Goal: Register for event/course

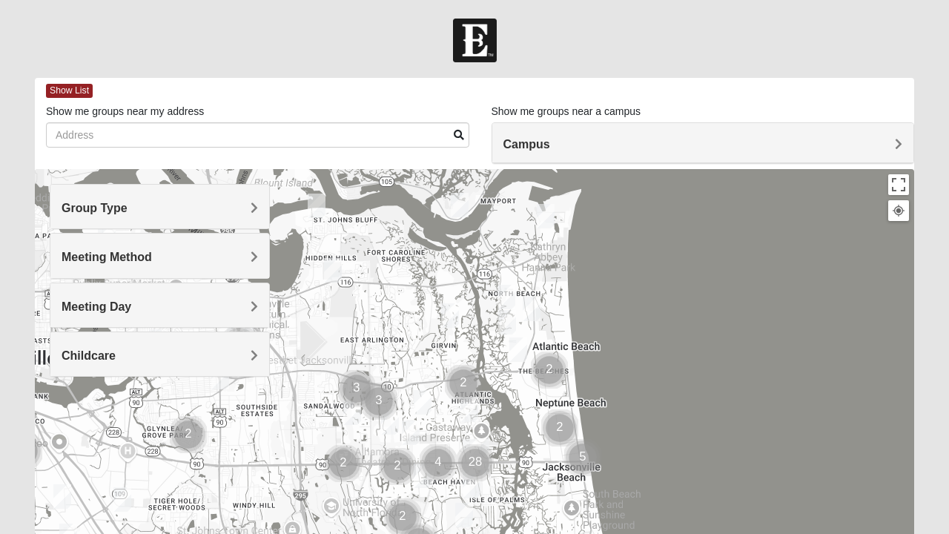
click at [216, 205] on h4 "Group Type" at bounding box center [160, 208] width 196 height 14
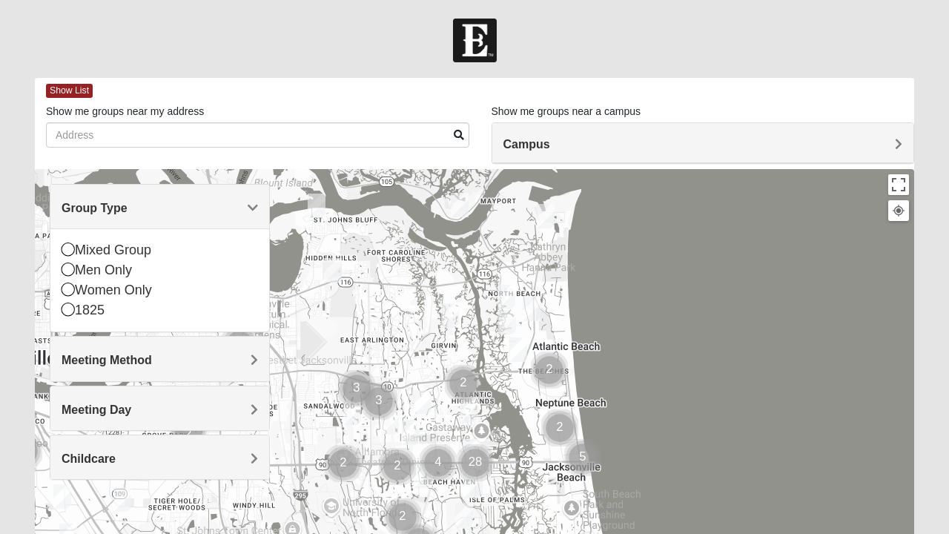
click at [67, 246] on icon at bounding box center [68, 248] width 13 height 13
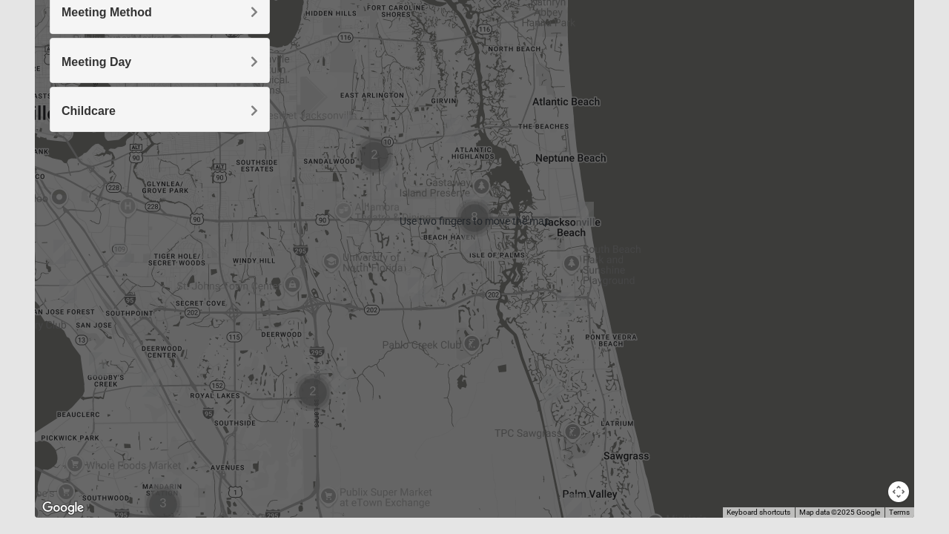
scroll to position [282, 0]
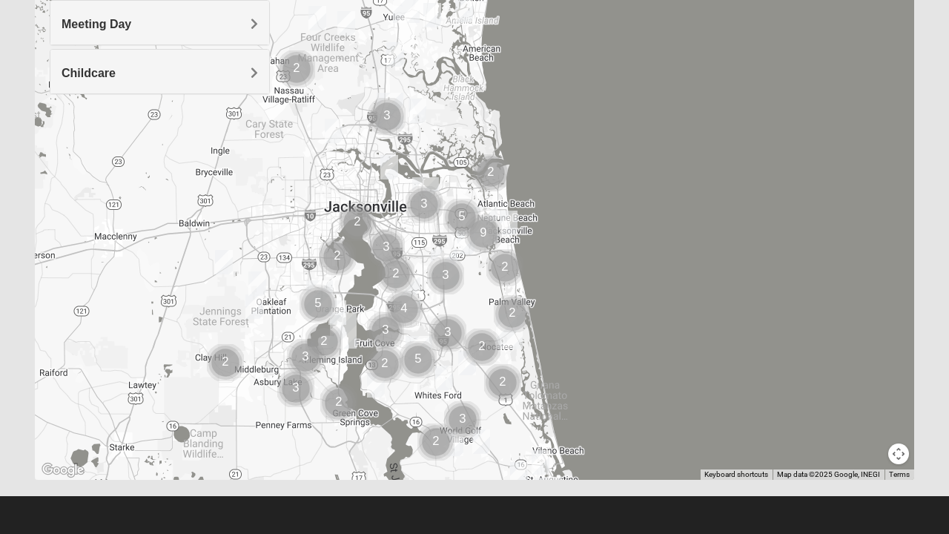
click at [543, 455] on img "Mixed Richardson 32084" at bounding box center [541, 462] width 30 height 36
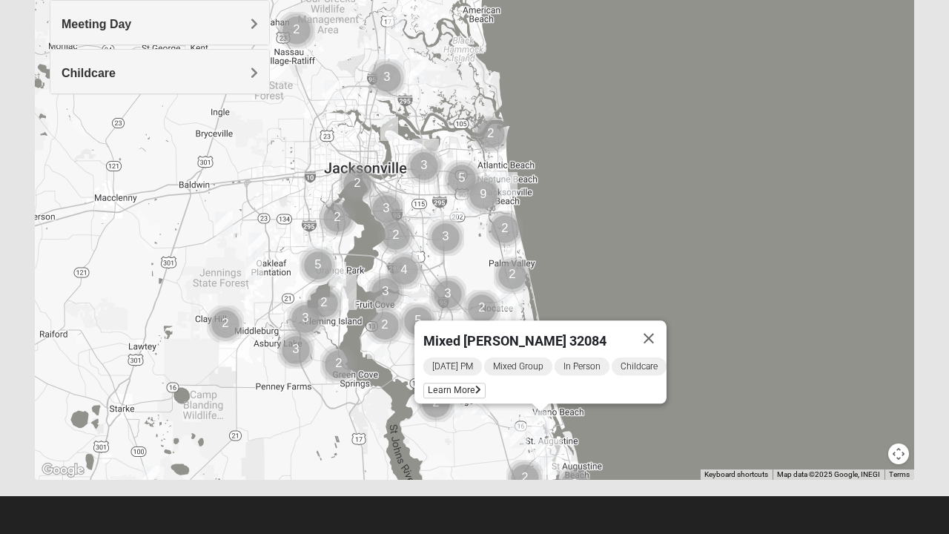
click at [460, 384] on span "Learn More" at bounding box center [454, 391] width 62 height 16
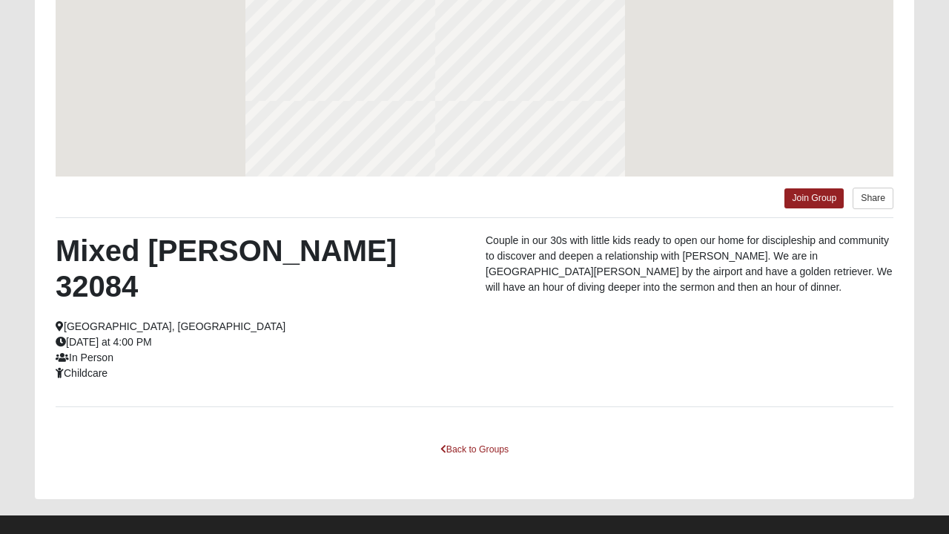
scroll to position [217, 0]
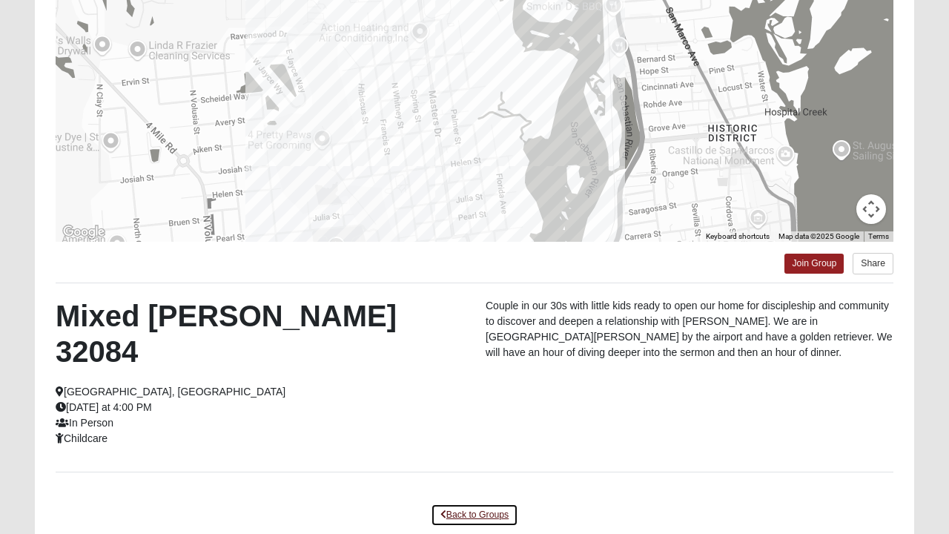
click at [469, 503] on link "Back to Groups" at bounding box center [474, 514] width 87 height 23
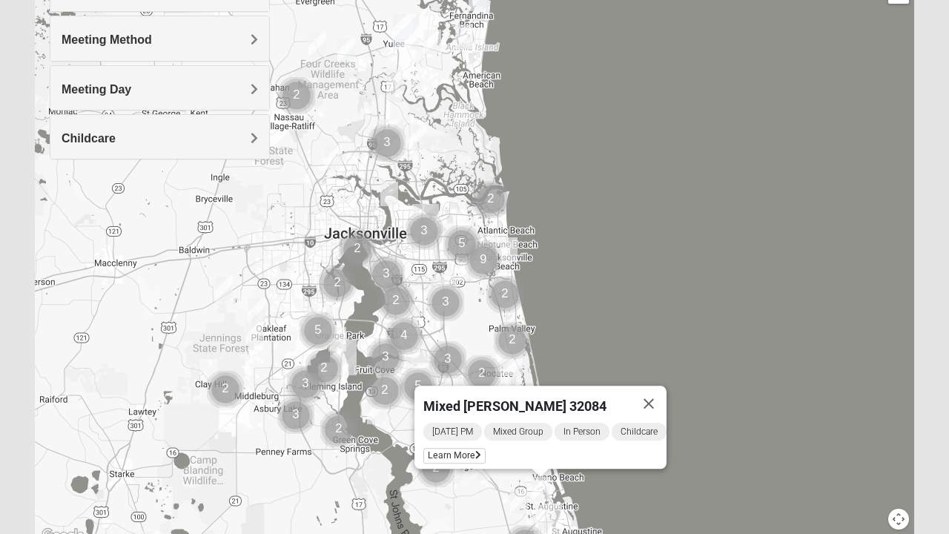
click at [655, 394] on button "Close" at bounding box center [649, 404] width 36 height 36
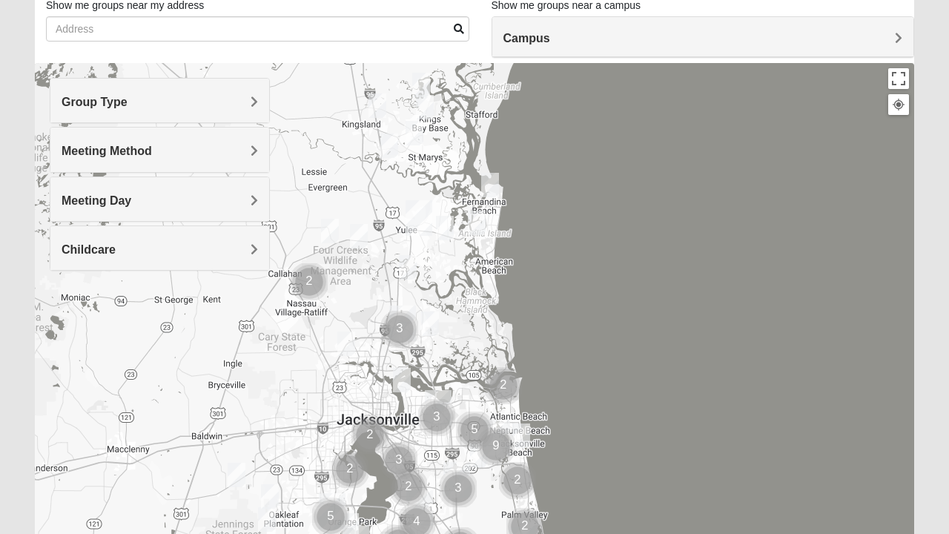
scroll to position [103, 0]
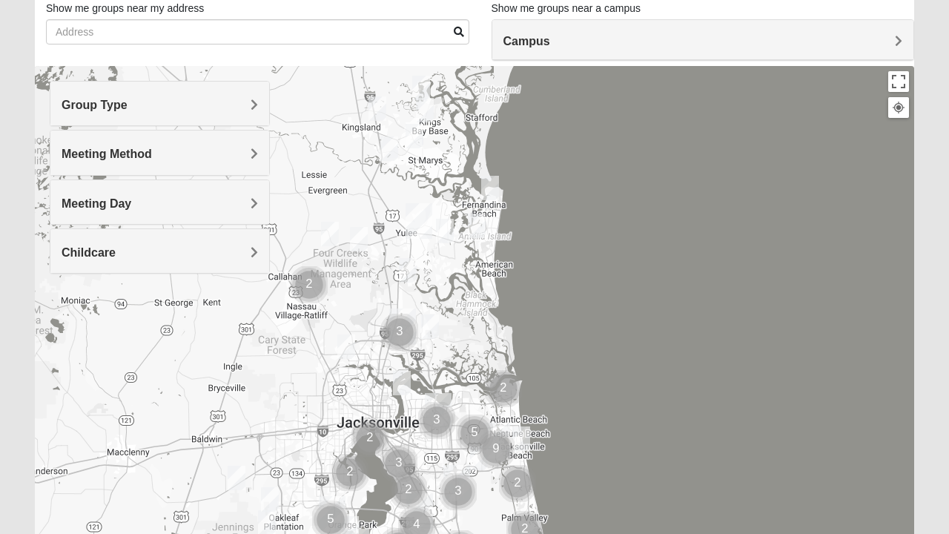
click at [114, 202] on span "Meeting Day" at bounding box center [97, 203] width 70 height 13
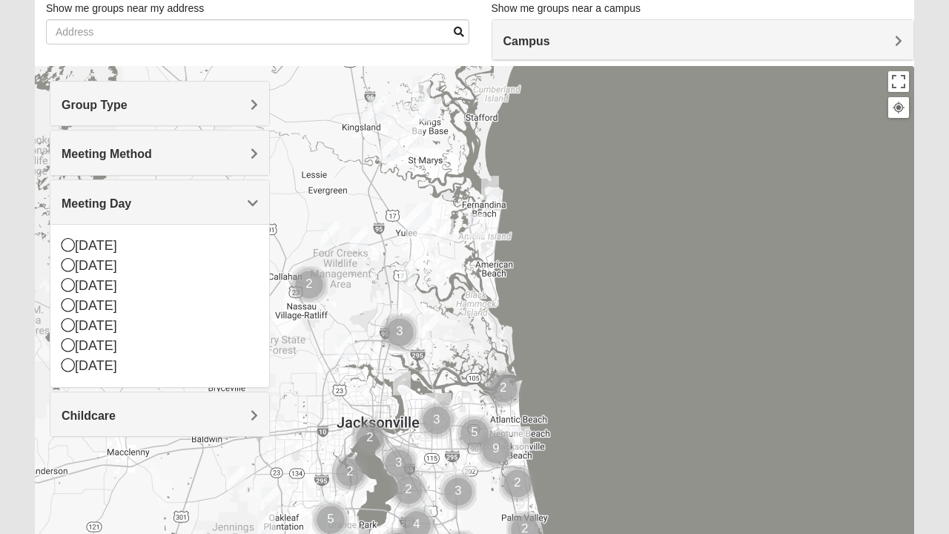
click at [70, 263] on icon at bounding box center [68, 264] width 13 height 13
click at [64, 296] on div "[DATE]" at bounding box center [160, 306] width 196 height 20
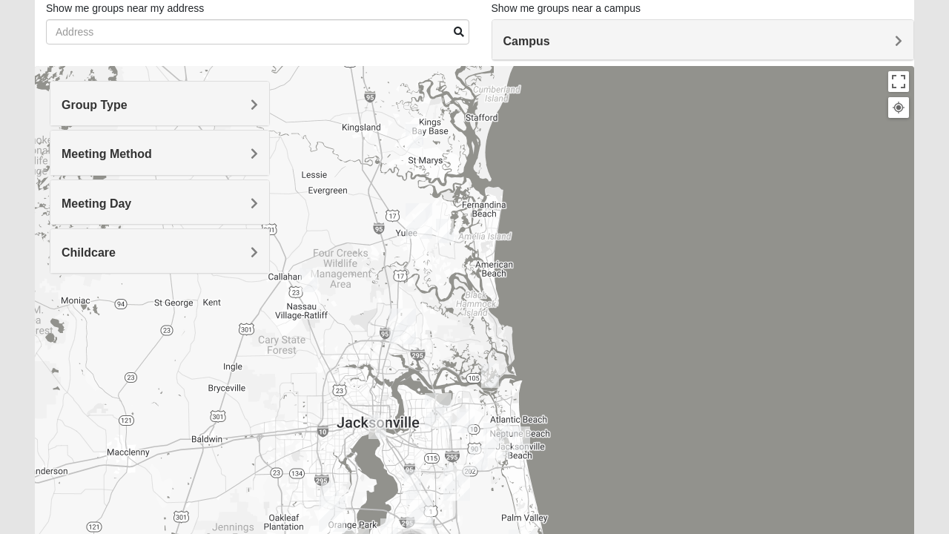
click at [125, 210] on div "Meeting Day" at bounding box center [159, 202] width 219 height 44
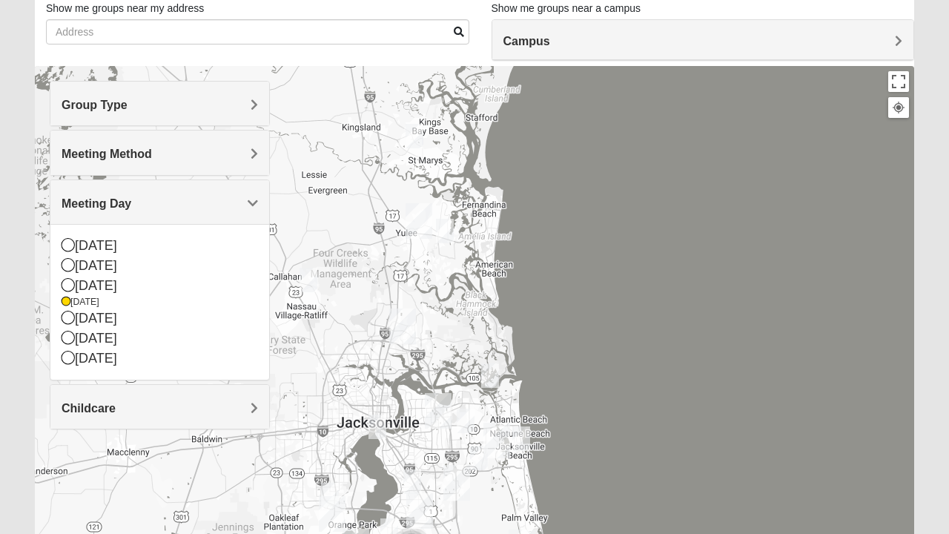
click at [67, 298] on icon at bounding box center [66, 301] width 9 height 9
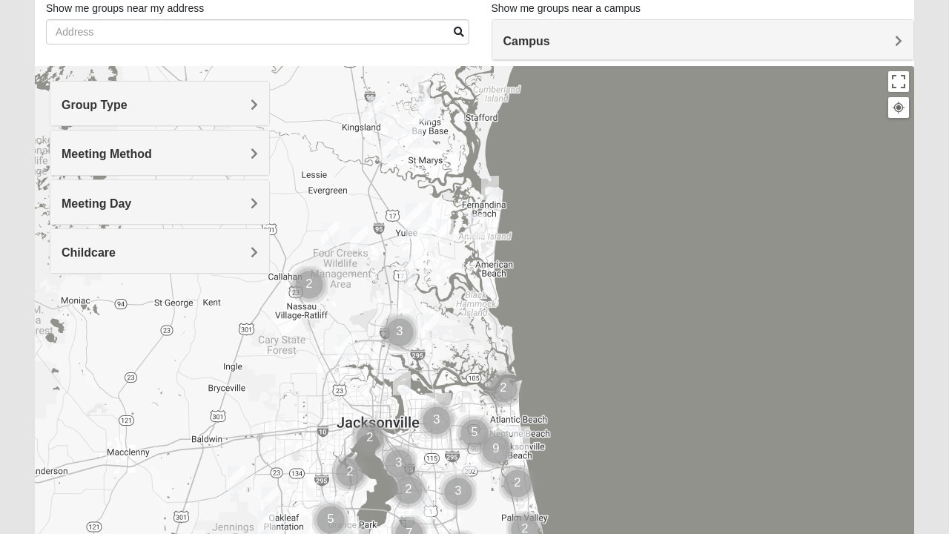
click at [123, 156] on span "Meeting Method" at bounding box center [107, 154] width 90 height 13
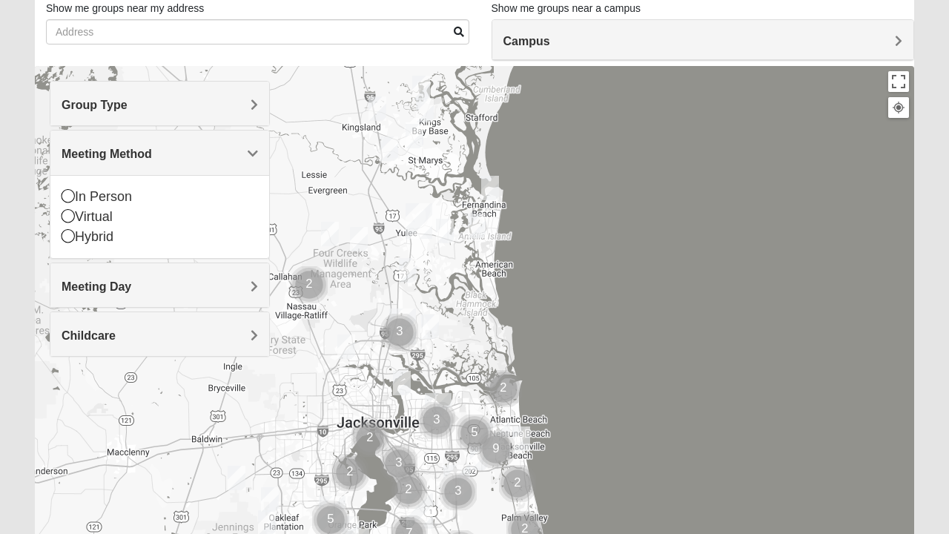
click at [67, 191] on icon at bounding box center [68, 195] width 13 height 13
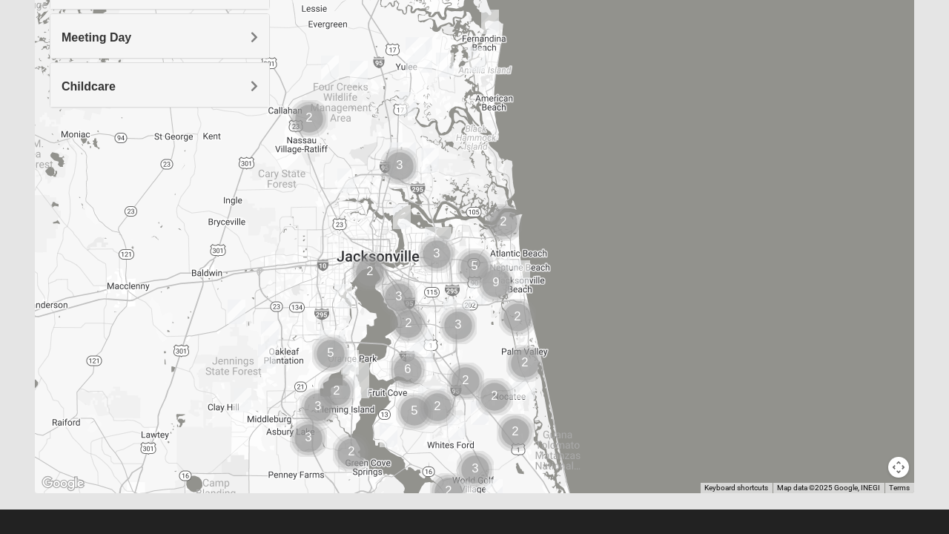
scroll to position [282, 0]
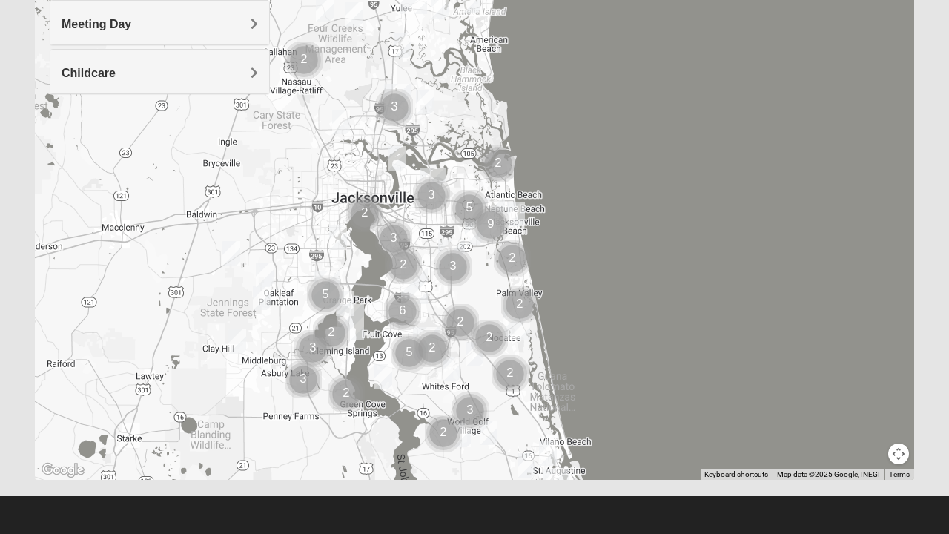
click at [520, 259] on img "Cluster of 2 groups" at bounding box center [512, 258] width 49 height 49
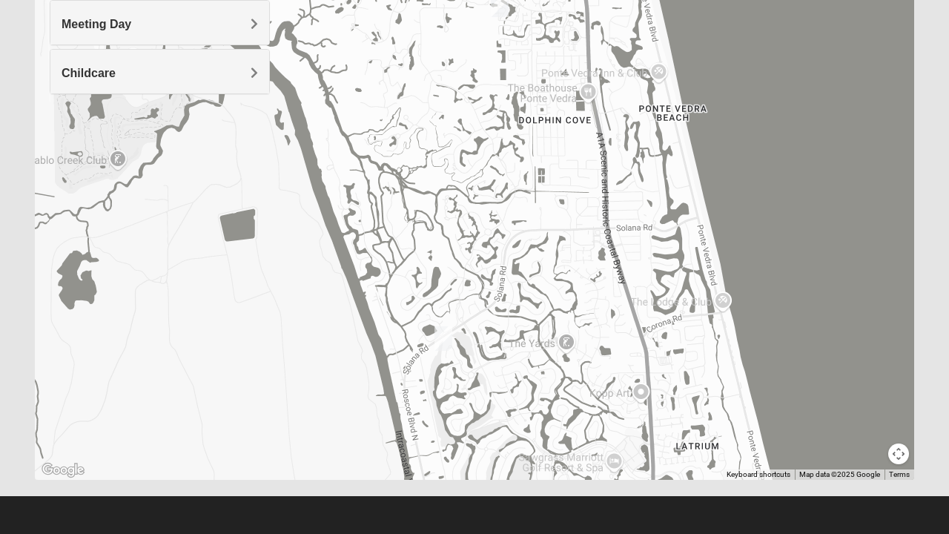
click at [444, 337] on img "Mixed Morales 32082" at bounding box center [444, 338] width 30 height 36
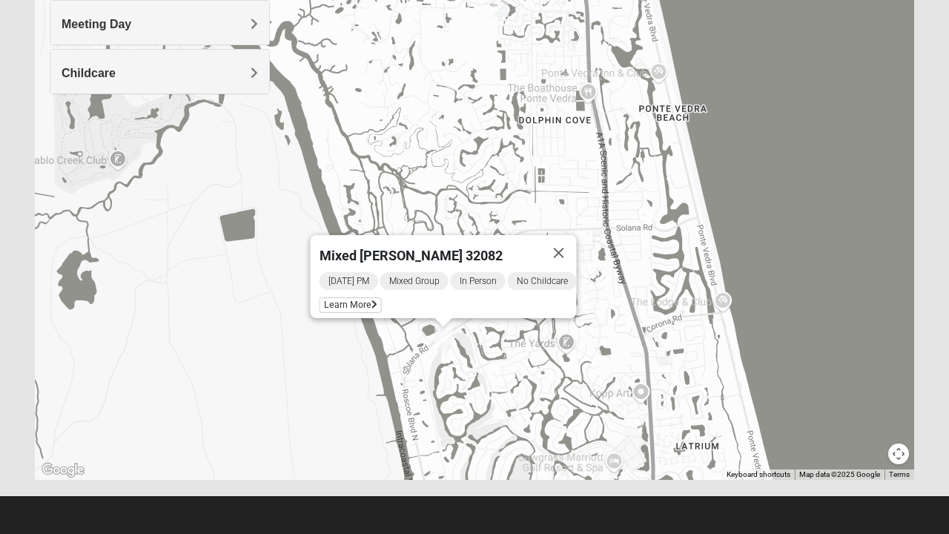
click at [349, 297] on span "Learn More" at bounding box center [351, 305] width 62 height 16
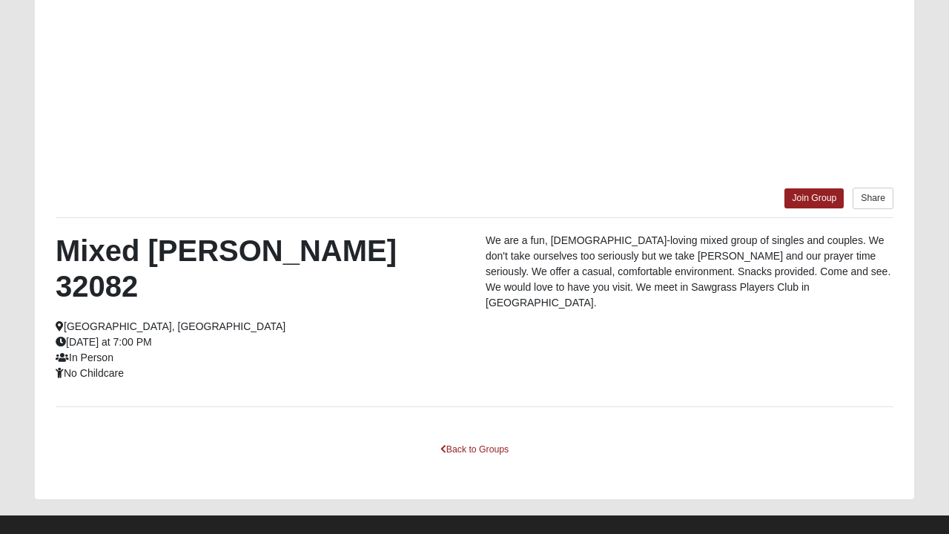
scroll to position [217, 0]
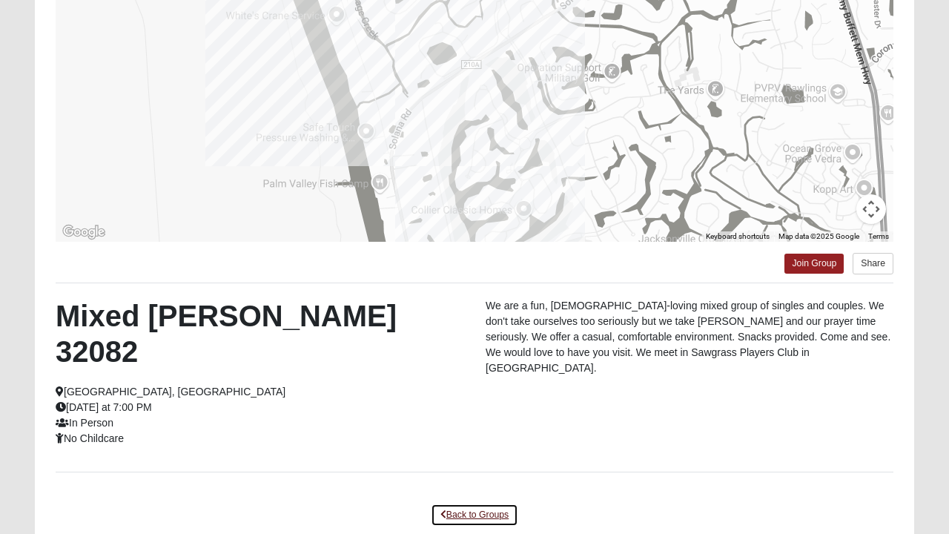
click at [470, 503] on link "Back to Groups" at bounding box center [474, 514] width 87 height 23
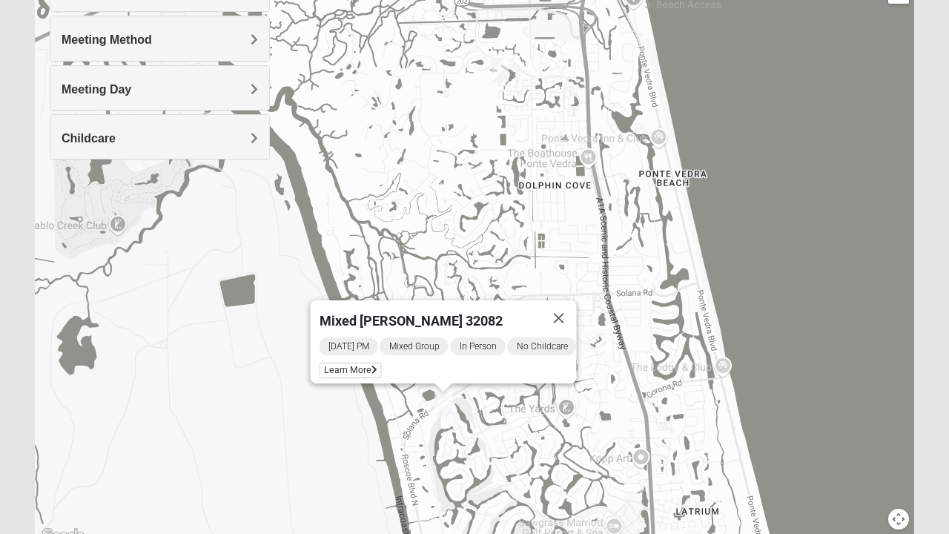
click at [577, 307] on button "Close" at bounding box center [559, 318] width 36 height 36
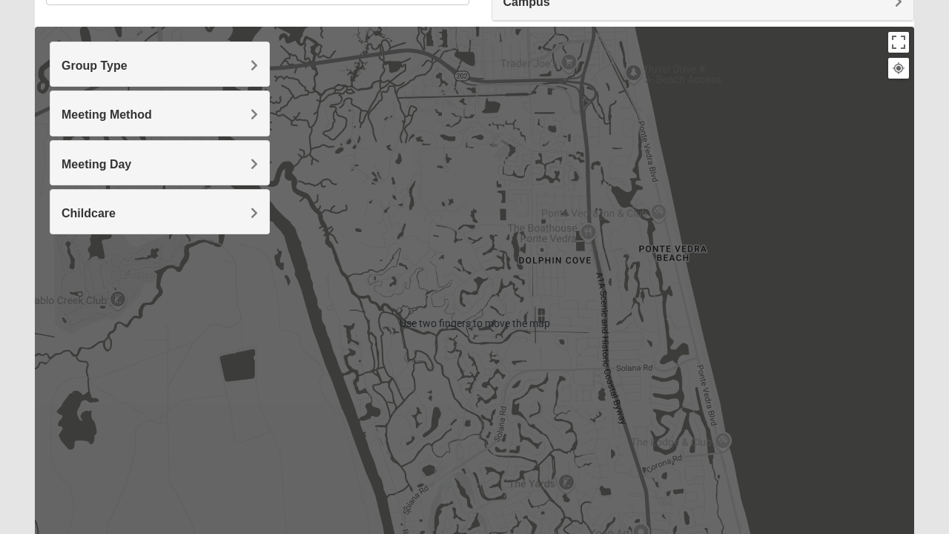
scroll to position [141, 0]
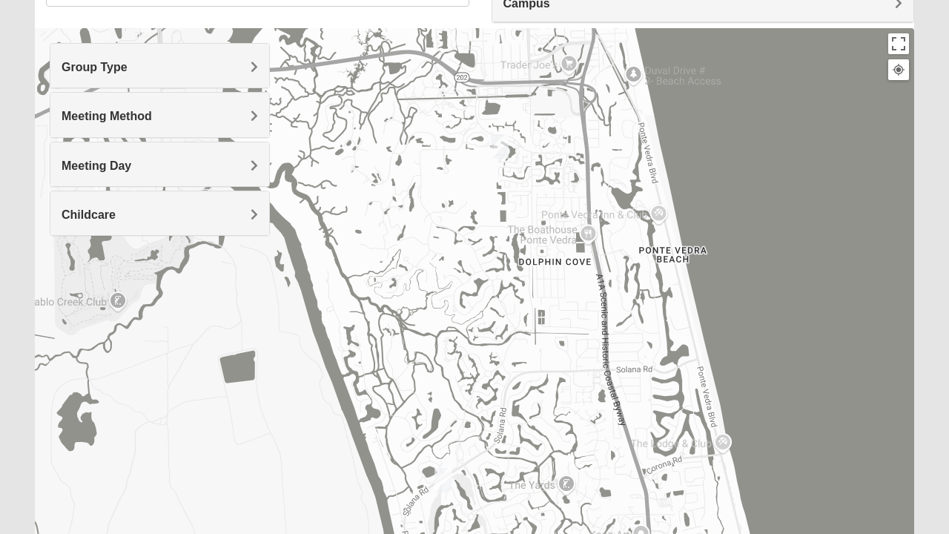
click at [589, 191] on div at bounding box center [474, 324] width 879 height 593
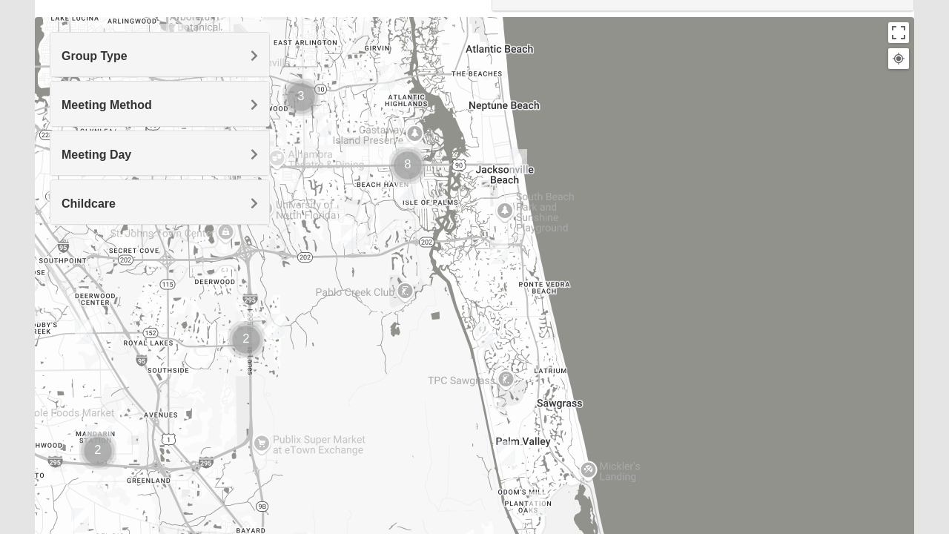
scroll to position [150, 0]
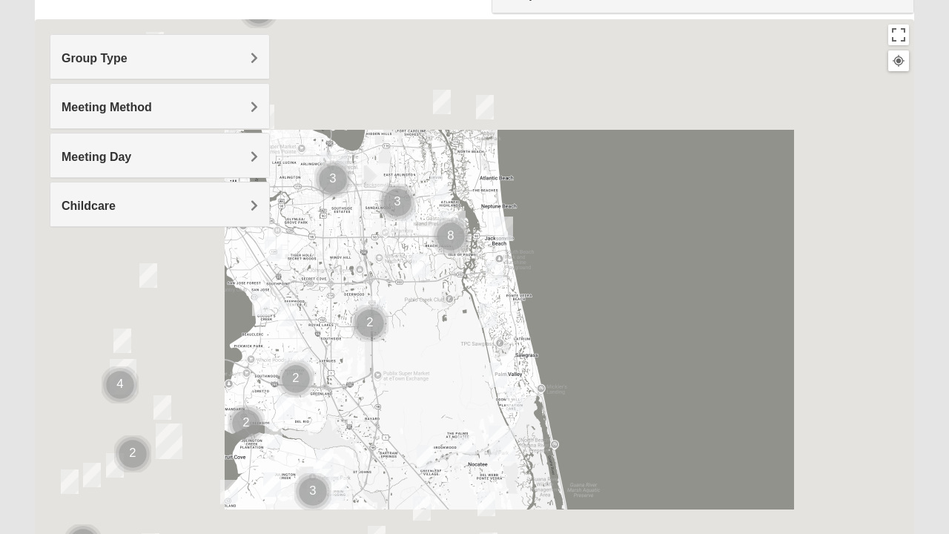
click at [481, 196] on div at bounding box center [474, 315] width 879 height 593
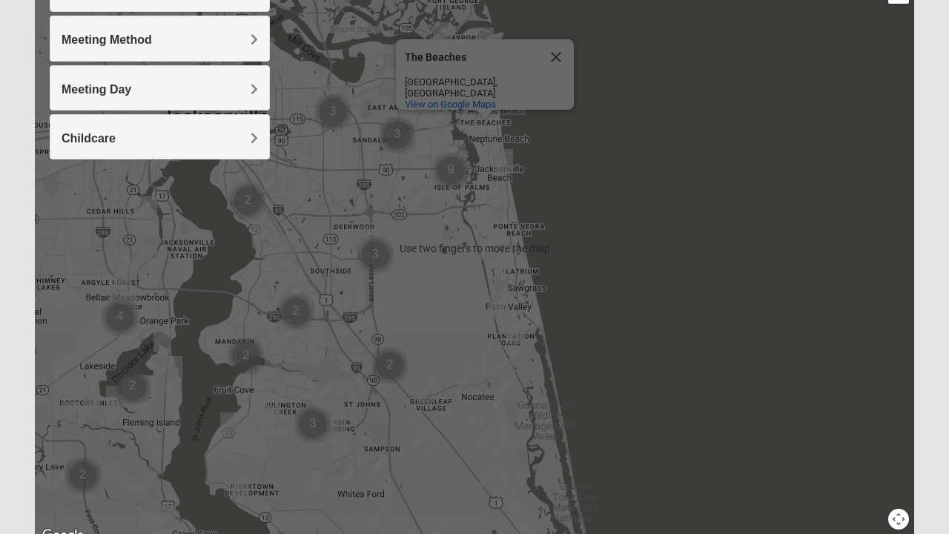
scroll to position [224, 0]
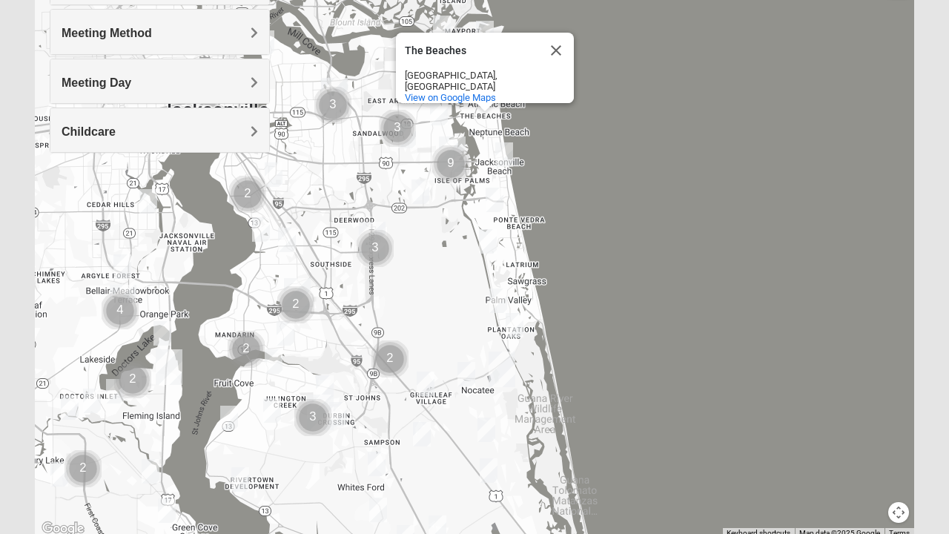
click at [500, 300] on img "Mixed Pate 32082" at bounding box center [498, 300] width 30 height 36
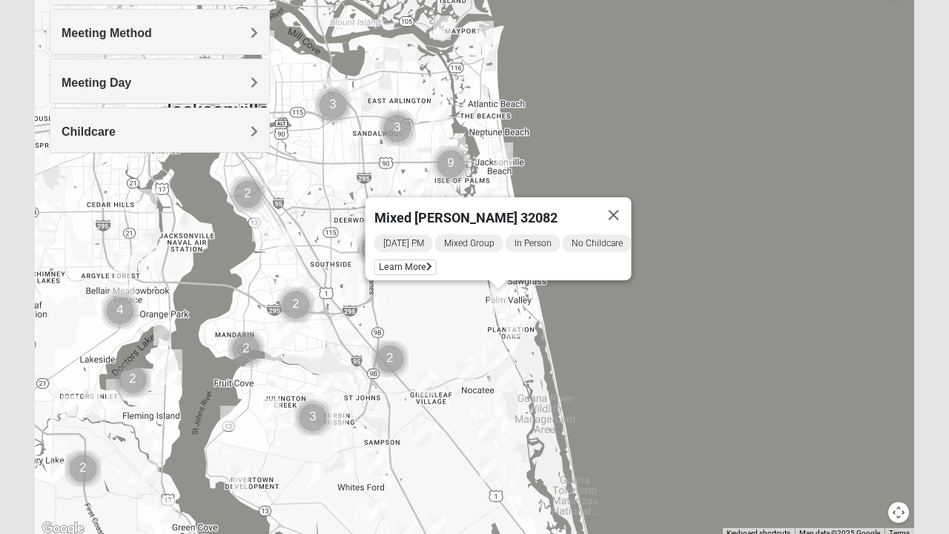
click at [513, 323] on img "Mixed Reed 32081" at bounding box center [515, 325] width 30 height 36
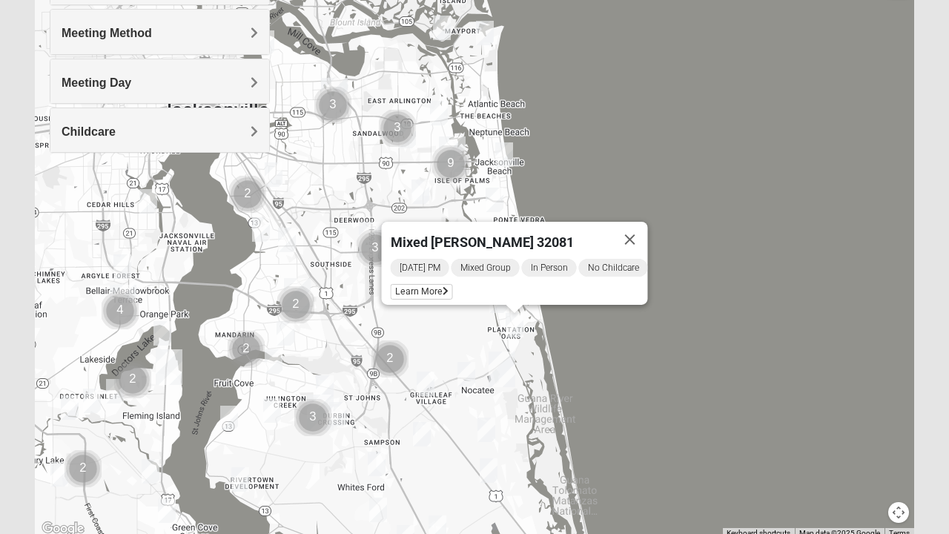
click at [641, 233] on button "Close" at bounding box center [630, 240] width 36 height 36
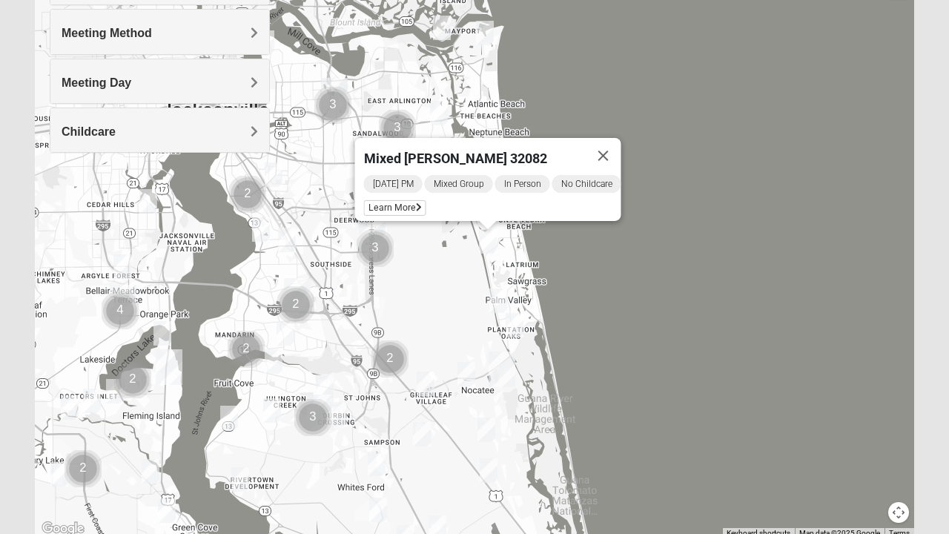
click at [393, 204] on span "Learn More" at bounding box center [395, 208] width 62 height 16
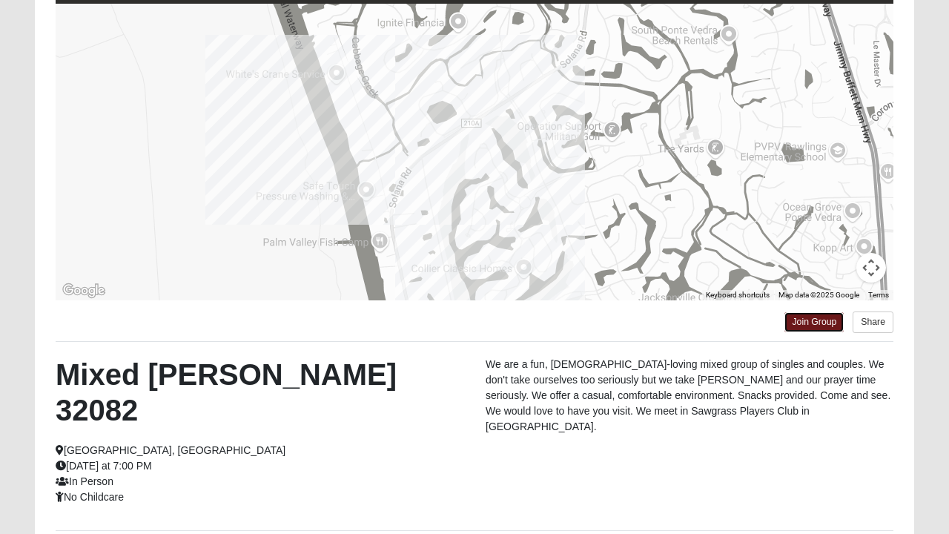
click at [816, 314] on link "Join Group" at bounding box center [813, 322] width 59 height 20
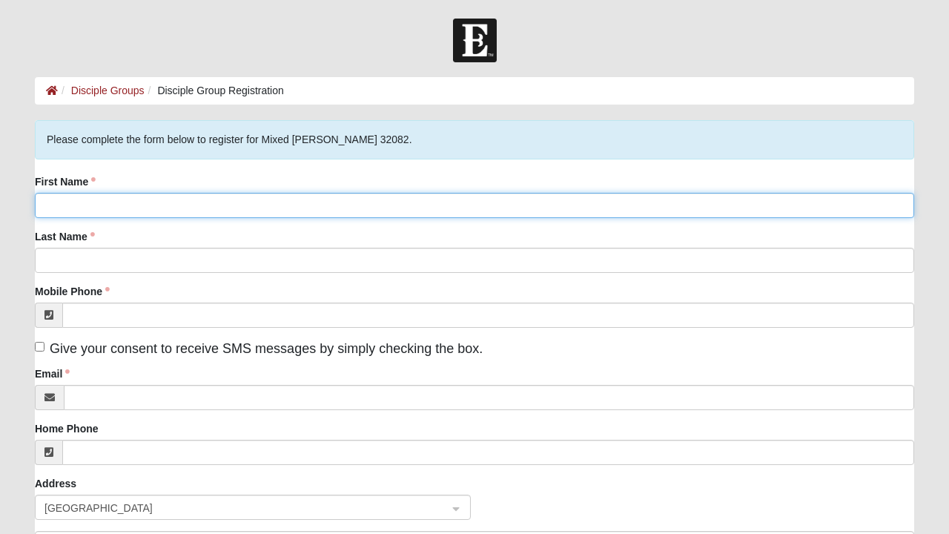
click at [159, 208] on input "First Name" at bounding box center [474, 205] width 879 height 25
type input "[PERSON_NAME]"
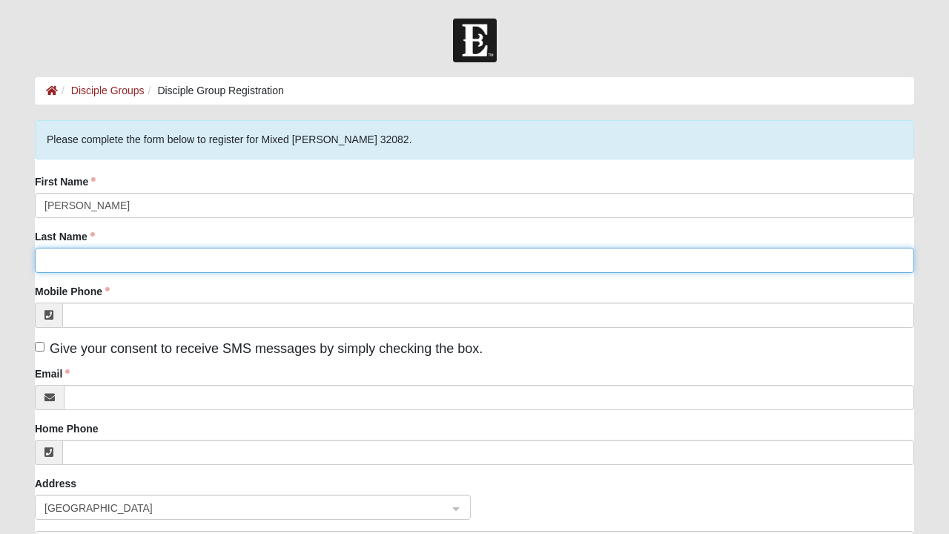
click at [200, 257] on input "Last Name" at bounding box center [474, 260] width 879 height 25
type input "[PERSON_NAME]"
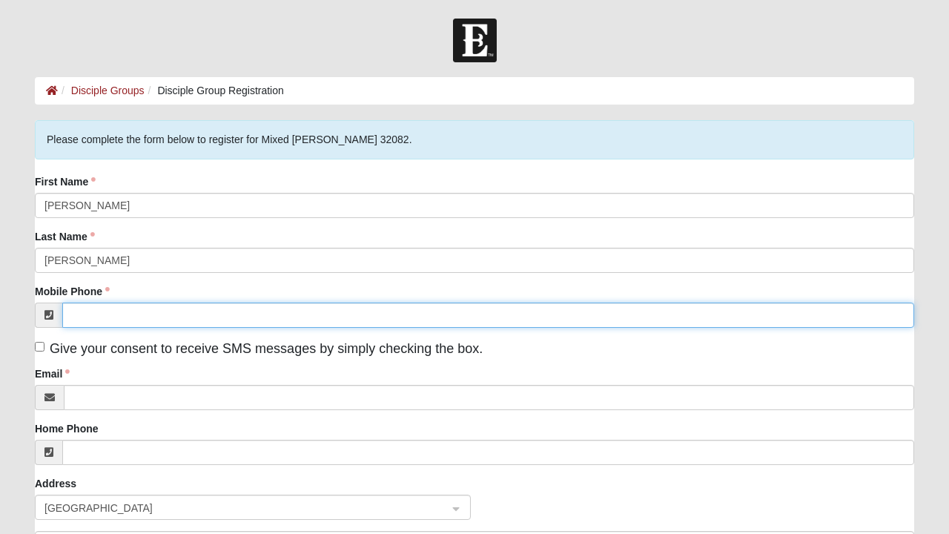
click at [151, 311] on input "Mobile Phone" at bounding box center [488, 314] width 852 height 25
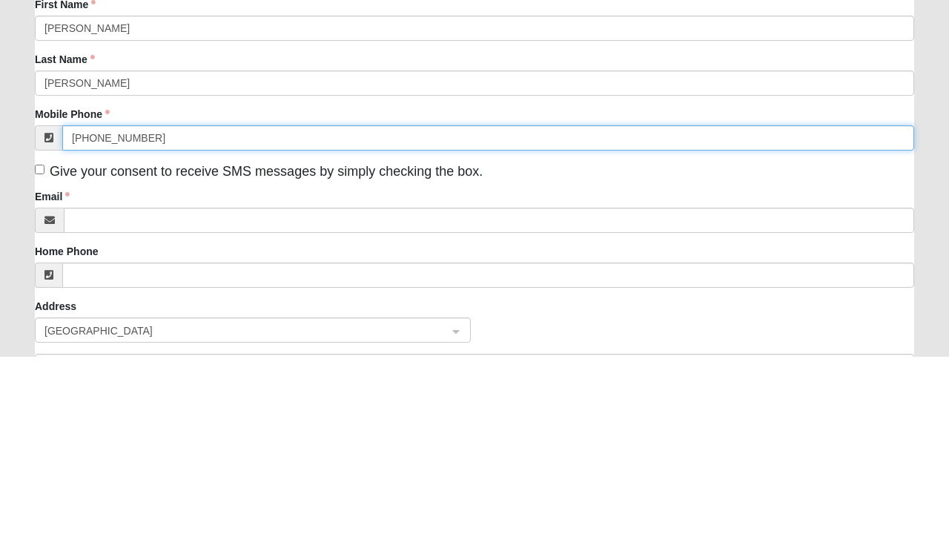
type input "(904) 814-3446"
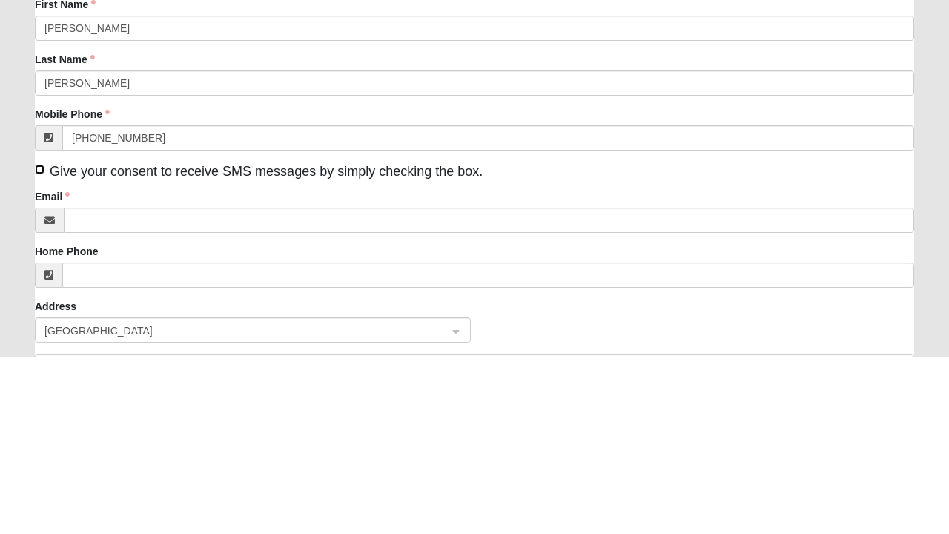
click at [42, 345] on input "Give your consent to receive SMS messages by simply checking the box." at bounding box center [40, 347] width 10 height 10
checkbox input "true"
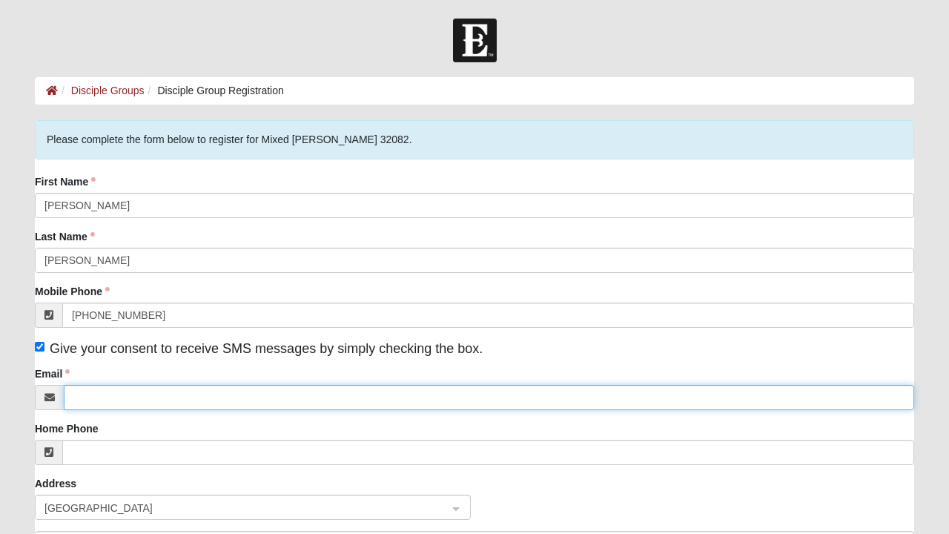
click at [197, 393] on input "Email" at bounding box center [489, 397] width 850 height 25
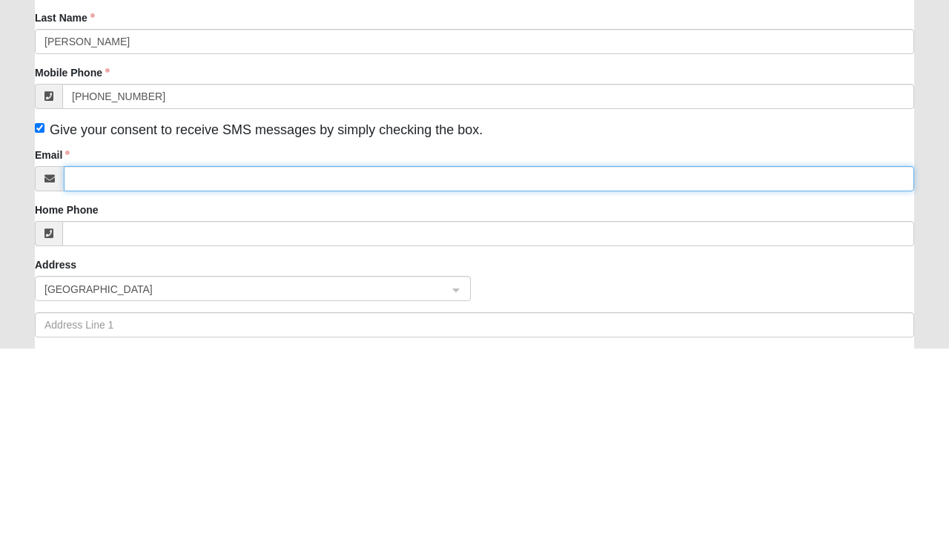
scroll to position [36, 0]
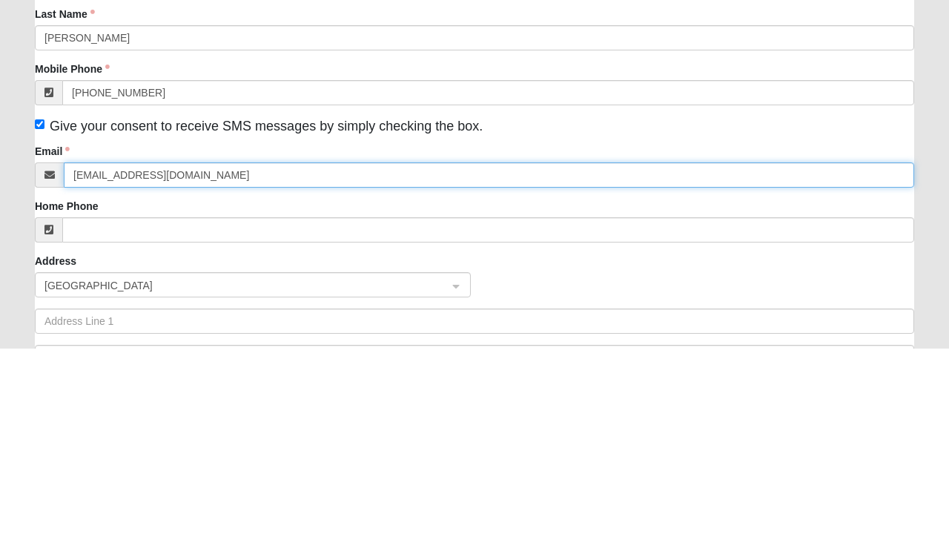
type input "dromeo904@gmail.com"
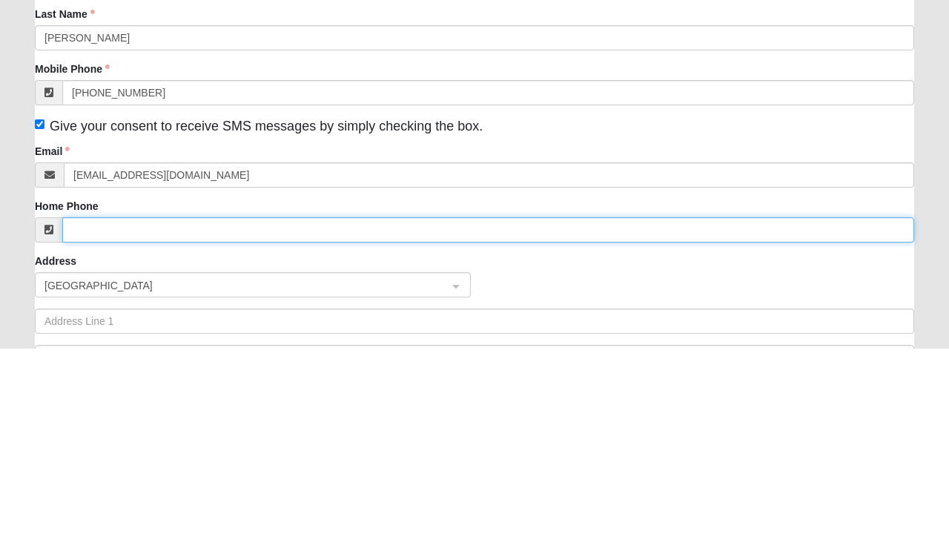
click at [150, 419] on input "Home Phone" at bounding box center [488, 415] width 852 height 25
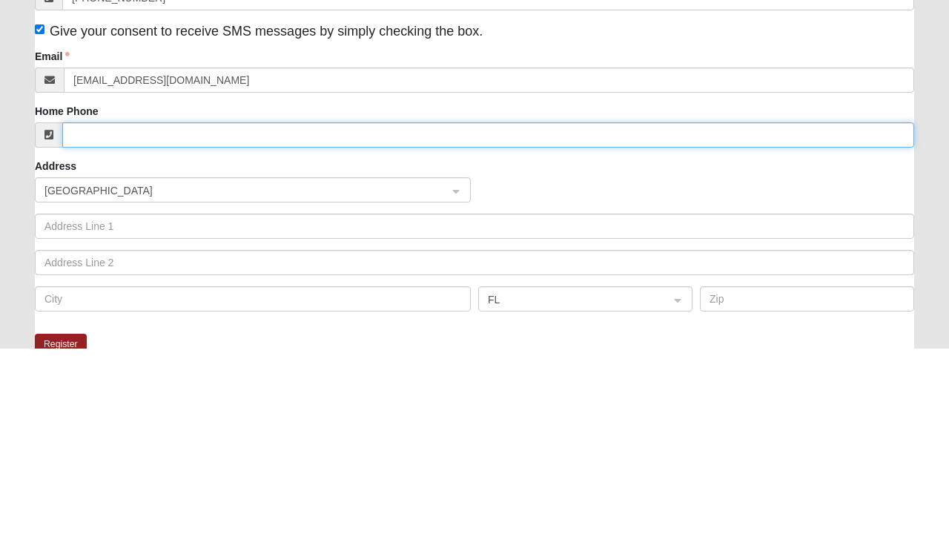
scroll to position [146, 0]
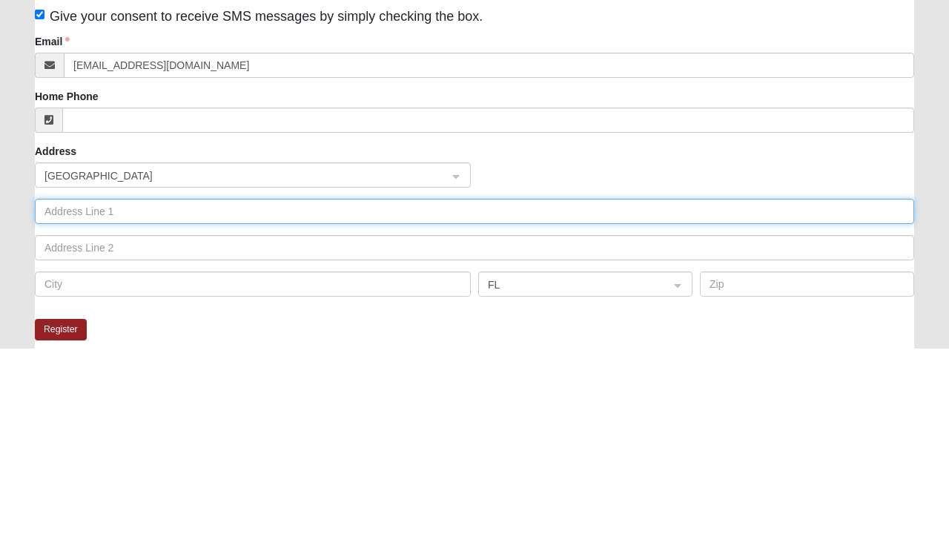
click at [156, 391] on input "text" at bounding box center [474, 397] width 879 height 25
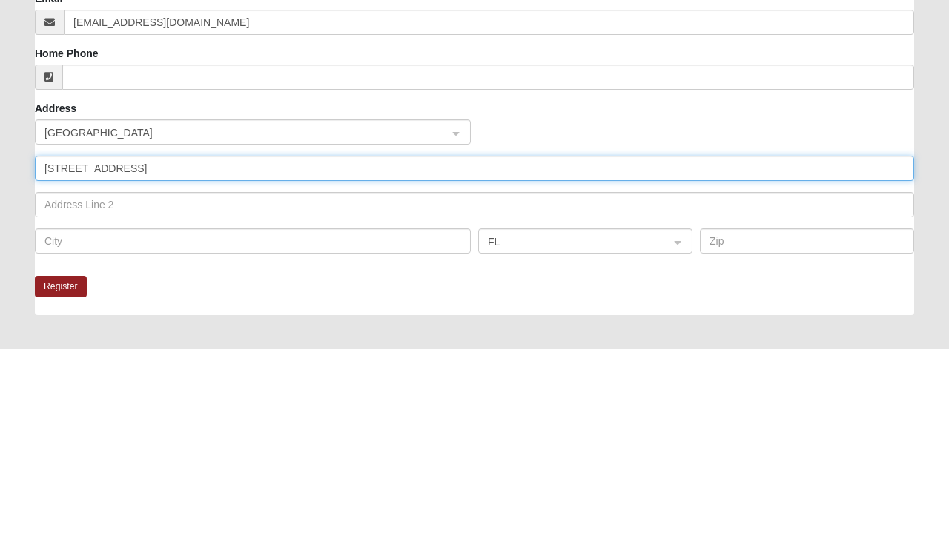
scroll to position [199, 0]
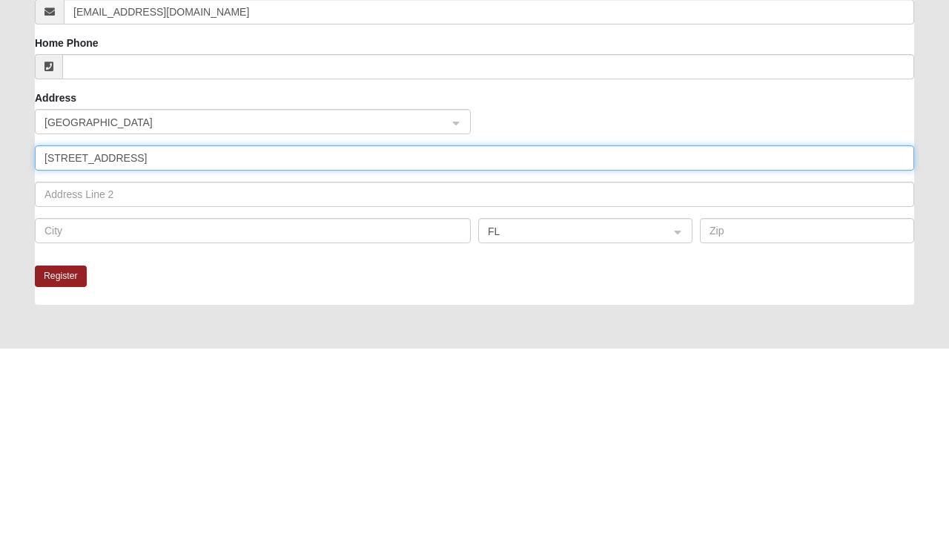
type input "214 Sandstone dr"
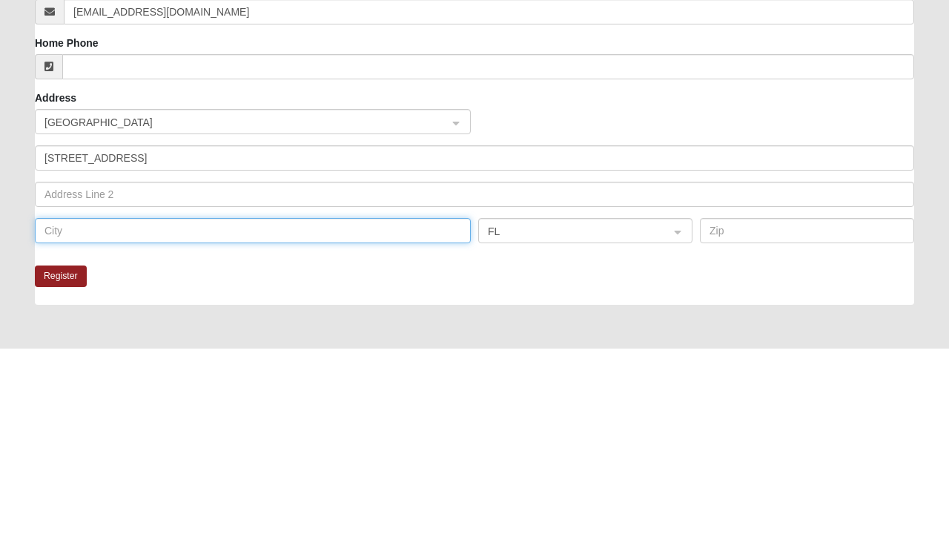
click at [224, 414] on input "text" at bounding box center [253, 416] width 436 height 25
type input "Saint Augustine"
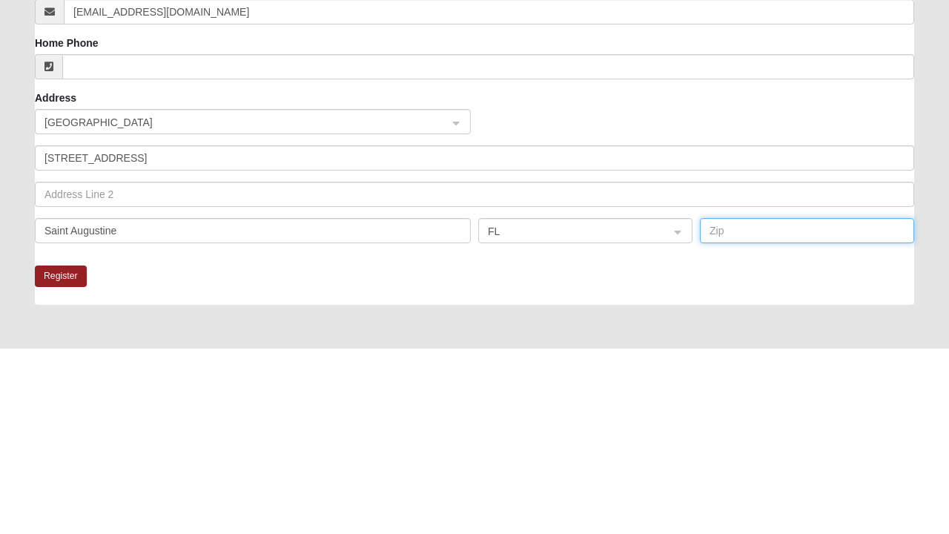
click at [748, 418] on input "text" at bounding box center [807, 416] width 214 height 25
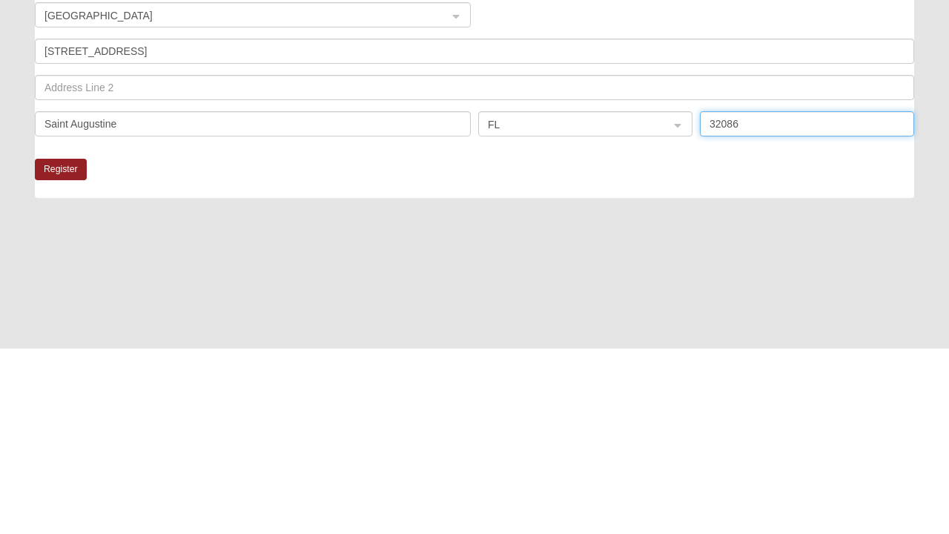
type input "32086"
click at [78, 353] on button "Register" at bounding box center [61, 356] width 52 height 22
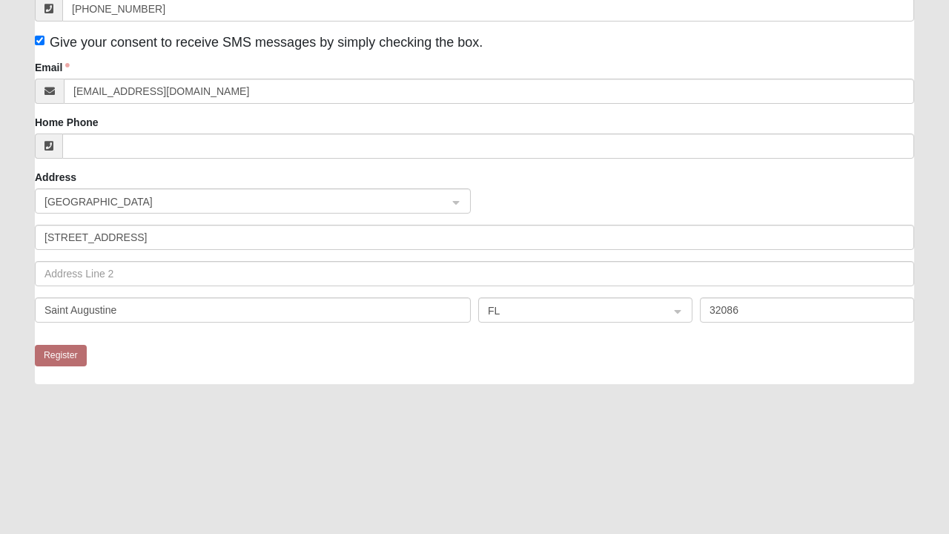
scroll to position [1, 0]
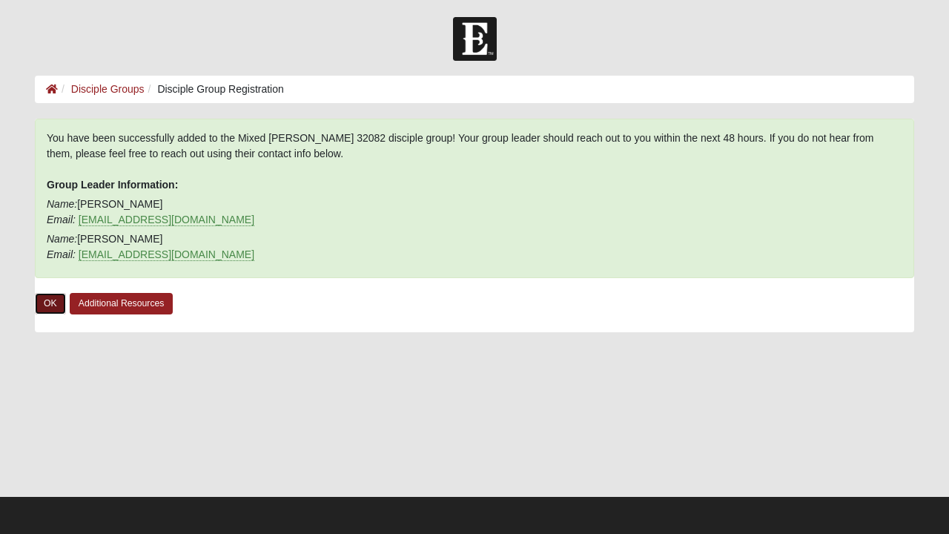
click at [55, 302] on link "OK" at bounding box center [50, 304] width 31 height 22
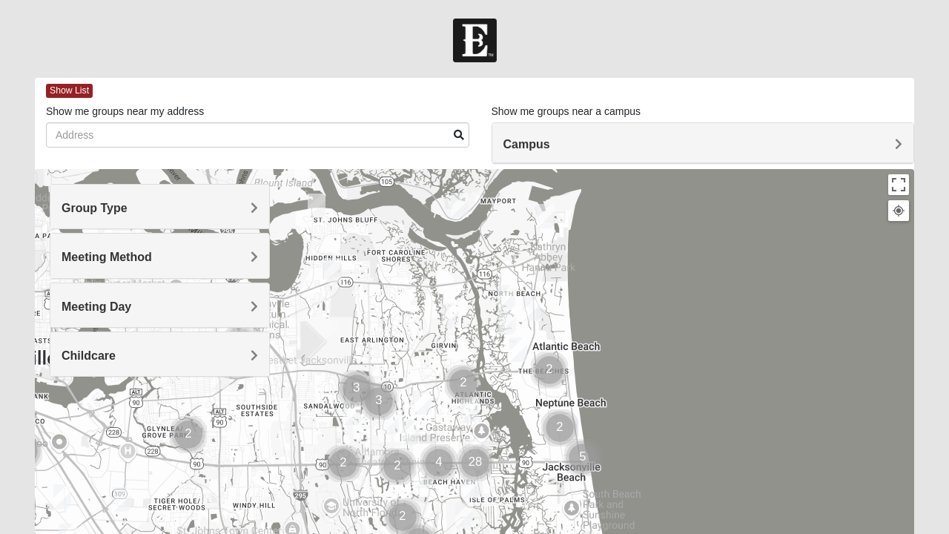
click at [76, 87] on span "Show List" at bounding box center [69, 91] width 47 height 14
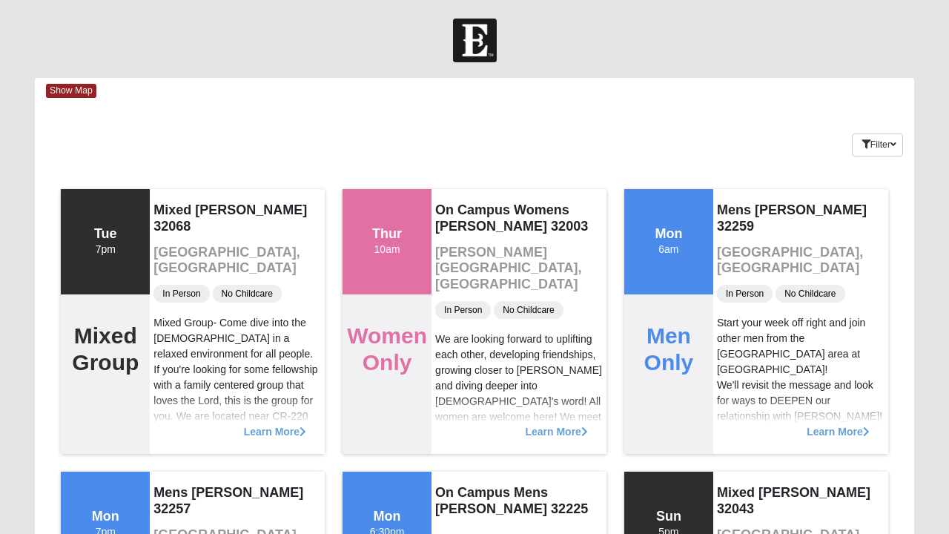
click at [76, 87] on span "Show Map" at bounding box center [71, 91] width 50 height 14
